Goal: Navigation & Orientation: Find specific page/section

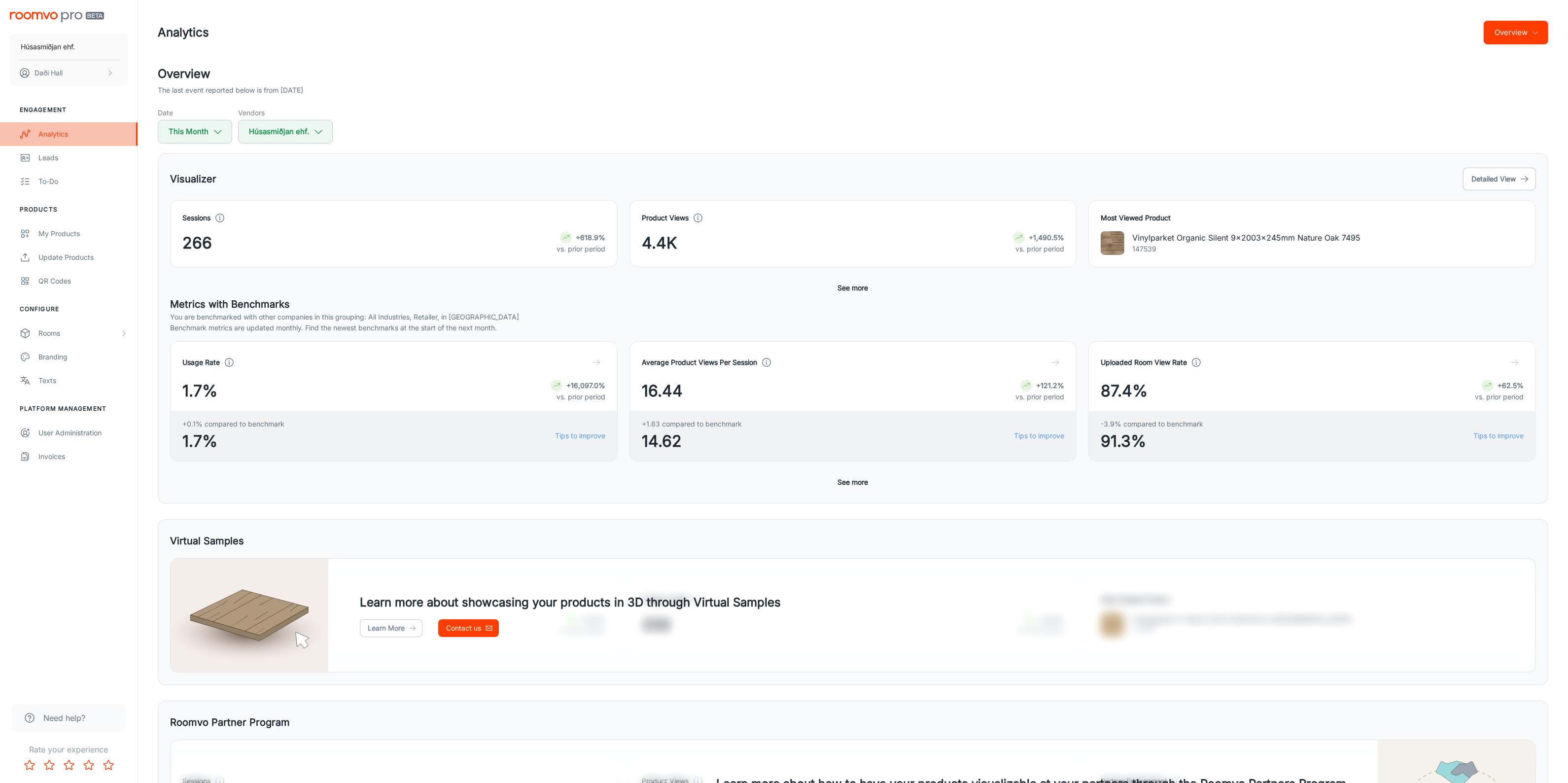
click at [73, 134] on div "Analytics" at bounding box center [84, 134] width 90 height 11
click at [564, 240] on icon at bounding box center [566, 237] width 8 height 8
click at [223, 220] on icon at bounding box center [219, 218] width 11 height 11
click at [446, 175] on div "Visualizer Detailed View" at bounding box center [853, 179] width 1366 height 27
click at [1493, 179] on button "Detailed View" at bounding box center [1500, 179] width 73 height 22
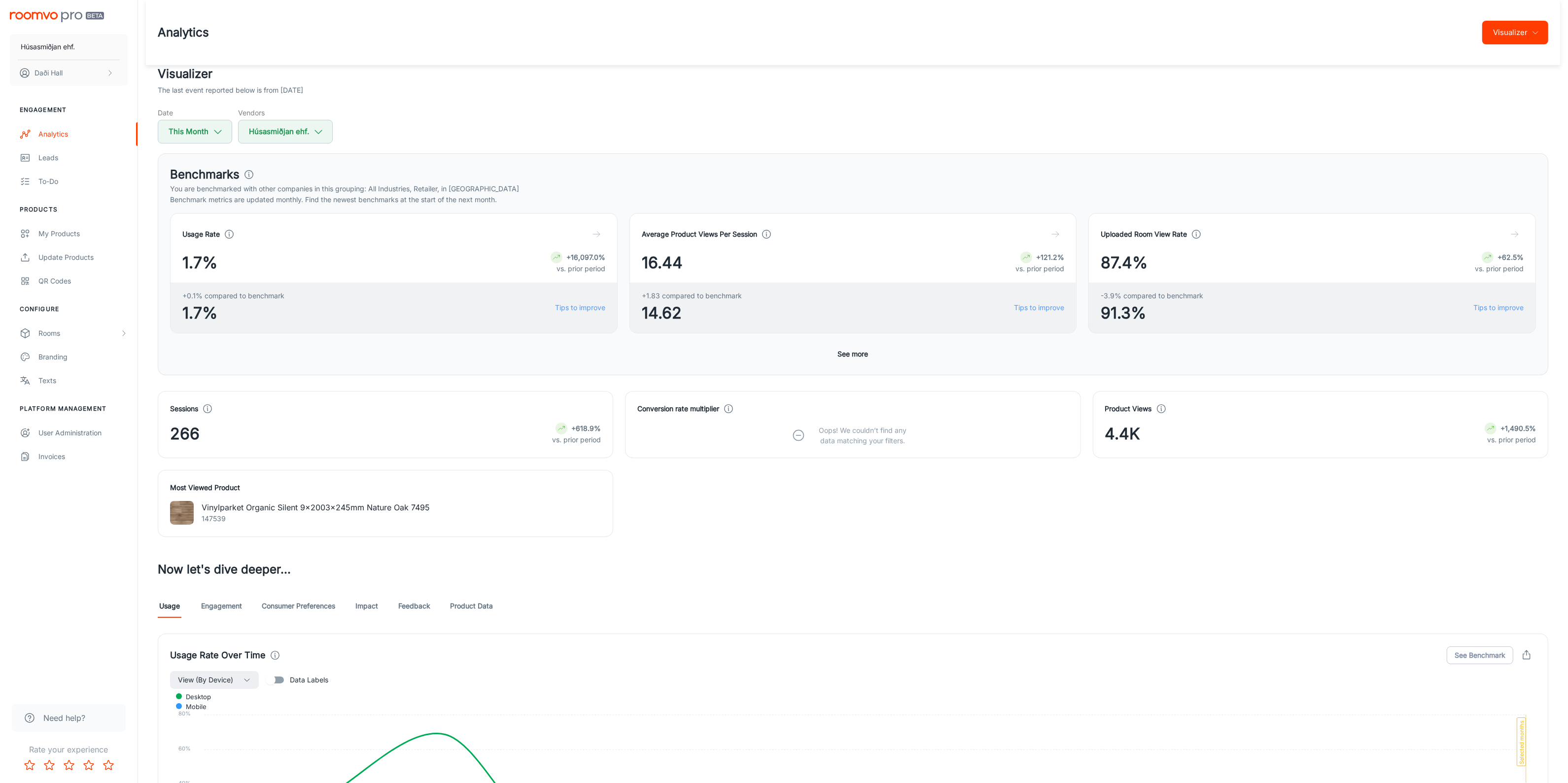
scroll to position [308, 0]
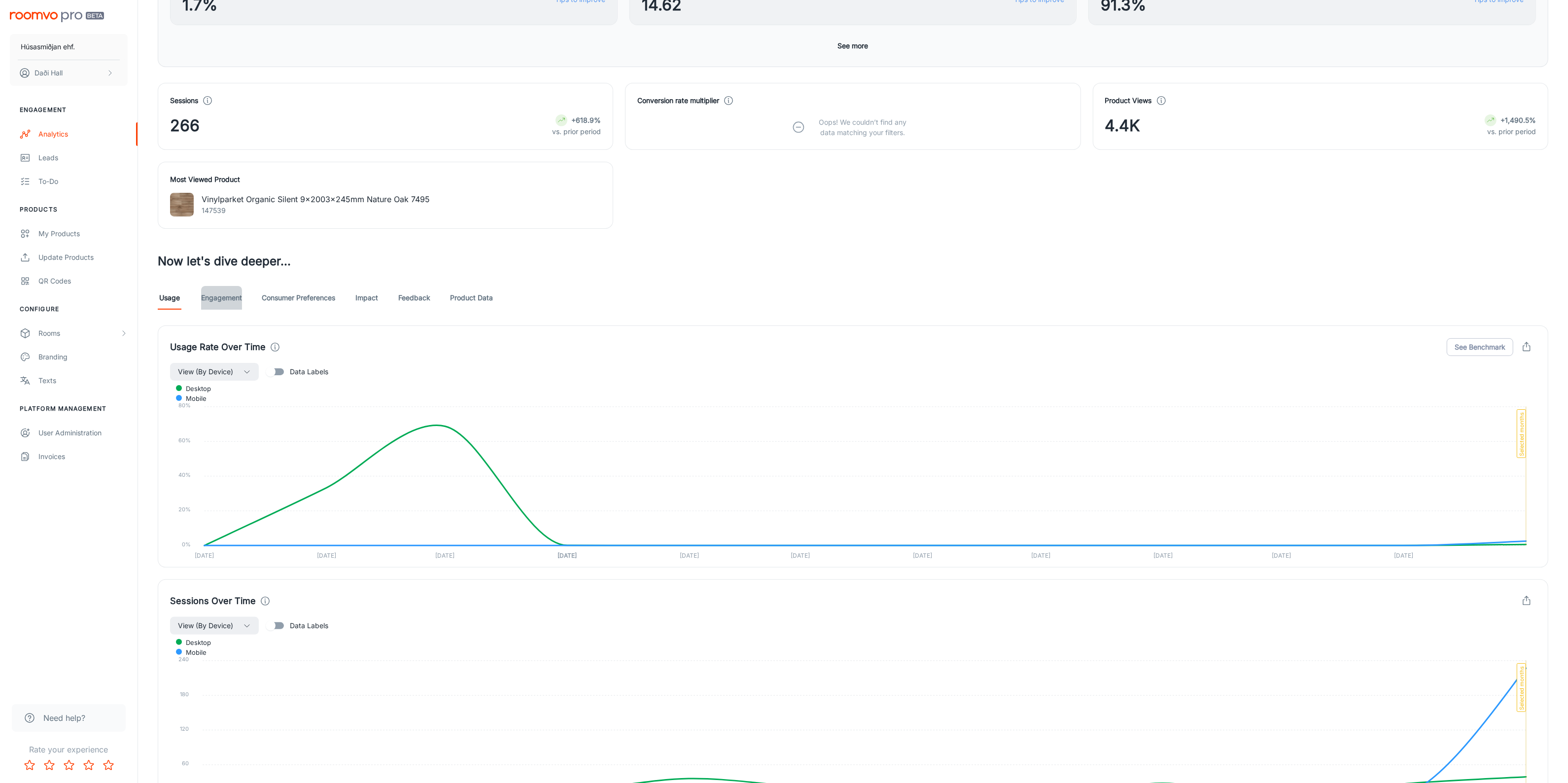
click at [210, 290] on link "Engagement" at bounding box center [222, 298] width 41 height 24
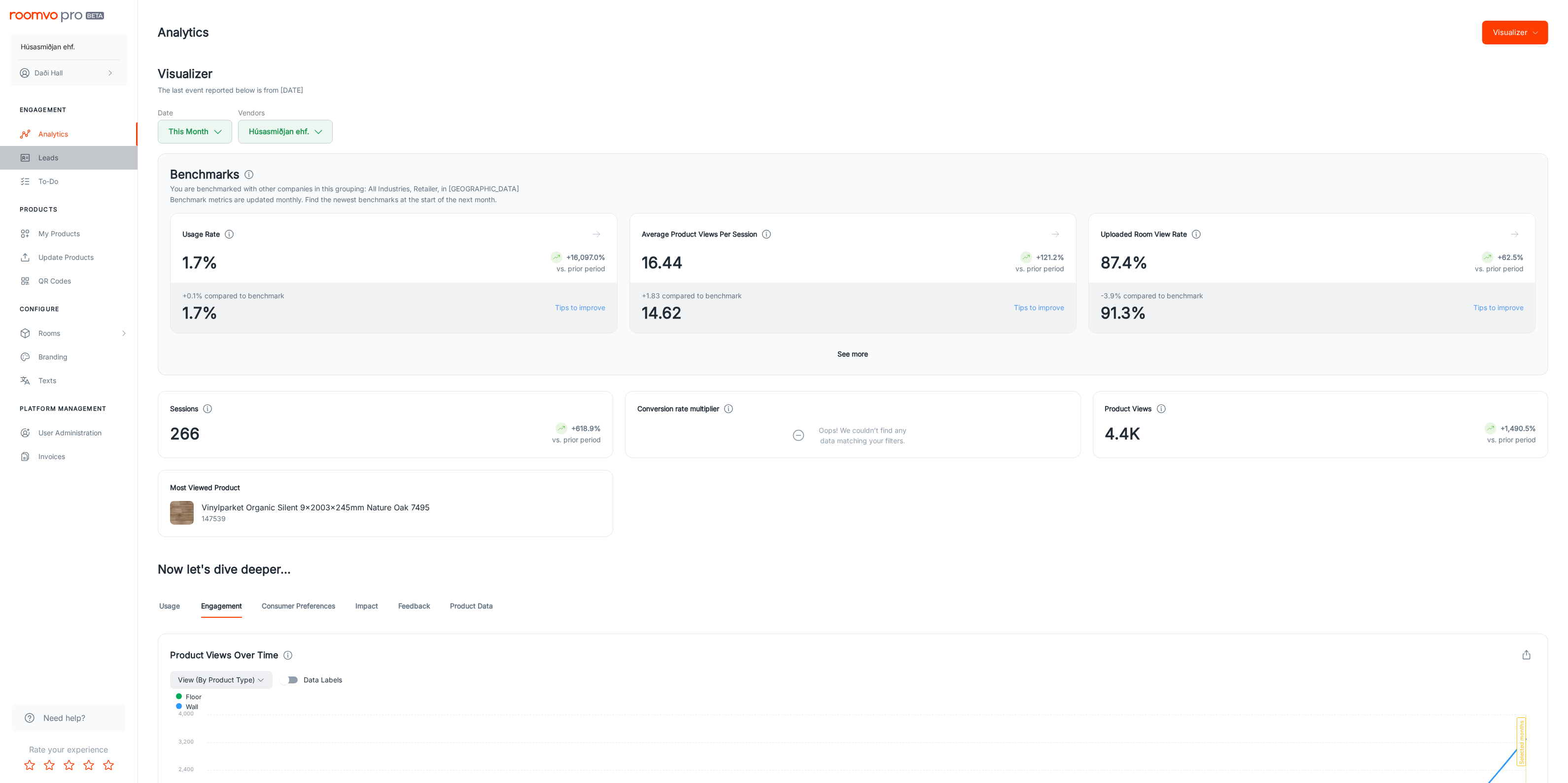
click at [54, 155] on div "Leads" at bounding box center [84, 157] width 90 height 11
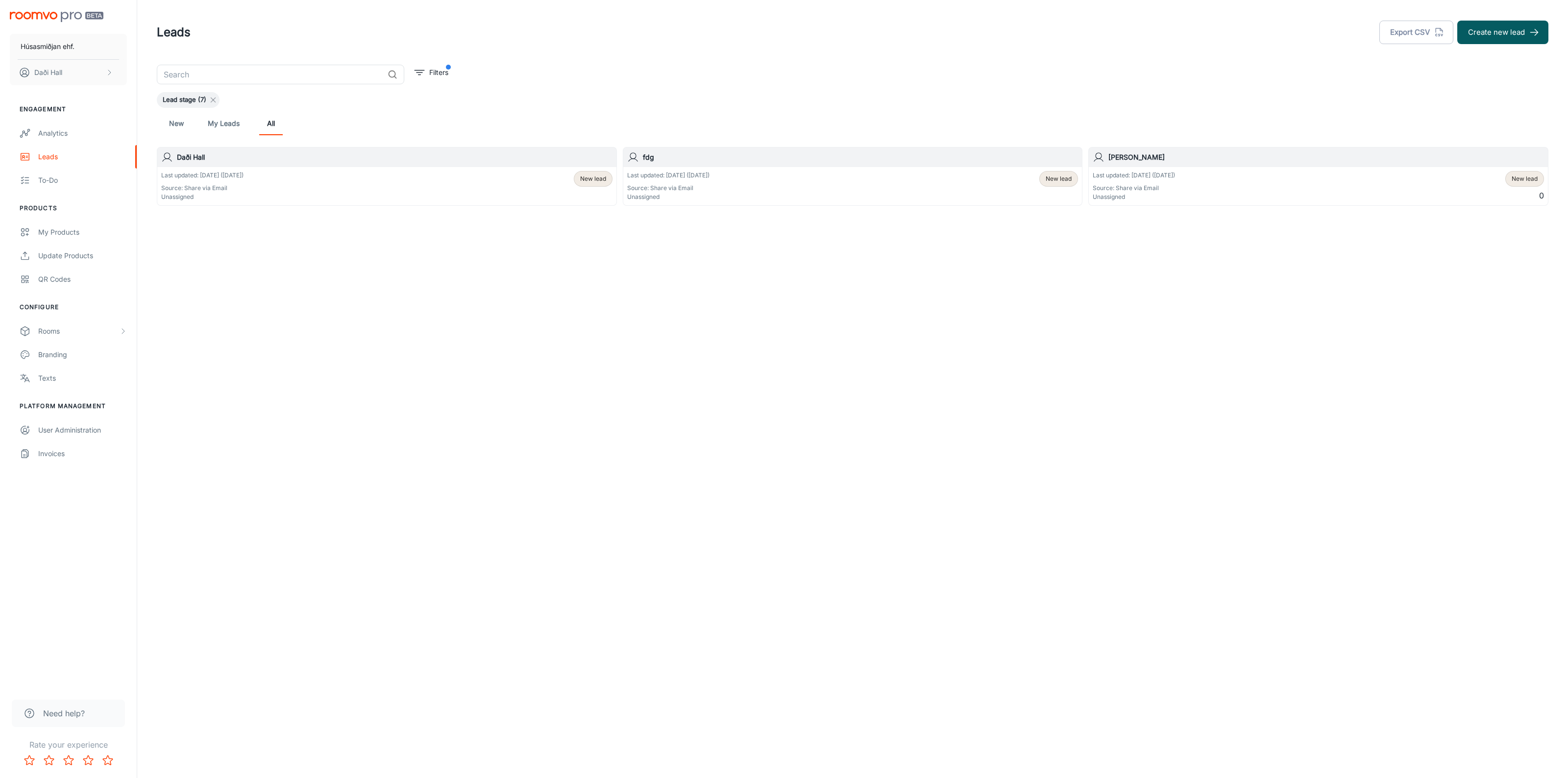
click at [210, 101] on icon at bounding box center [213, 99] width 8 height 8
